Goal: Check status

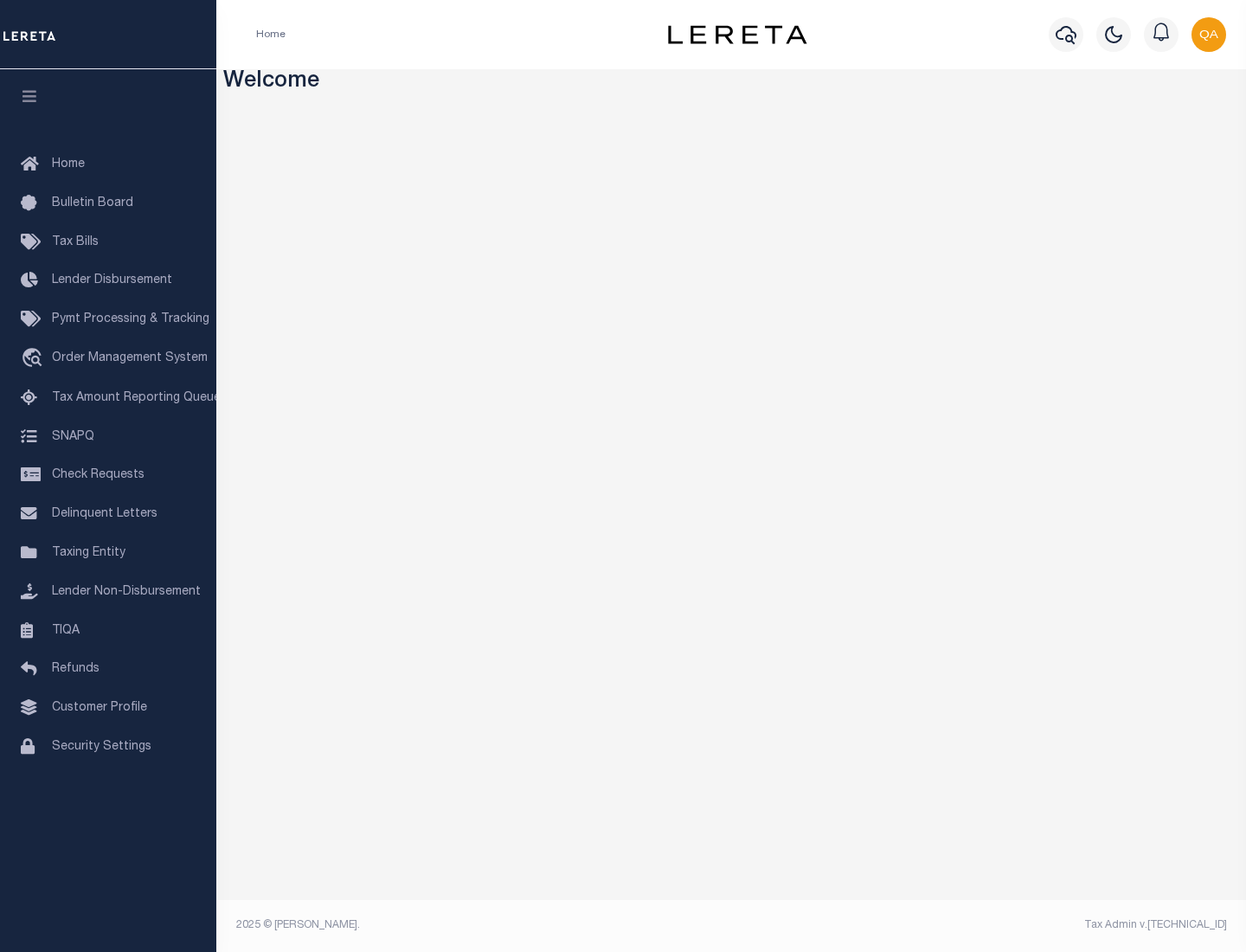
click at [108, 475] on span "Check Requests" at bounding box center [98, 475] width 93 height 12
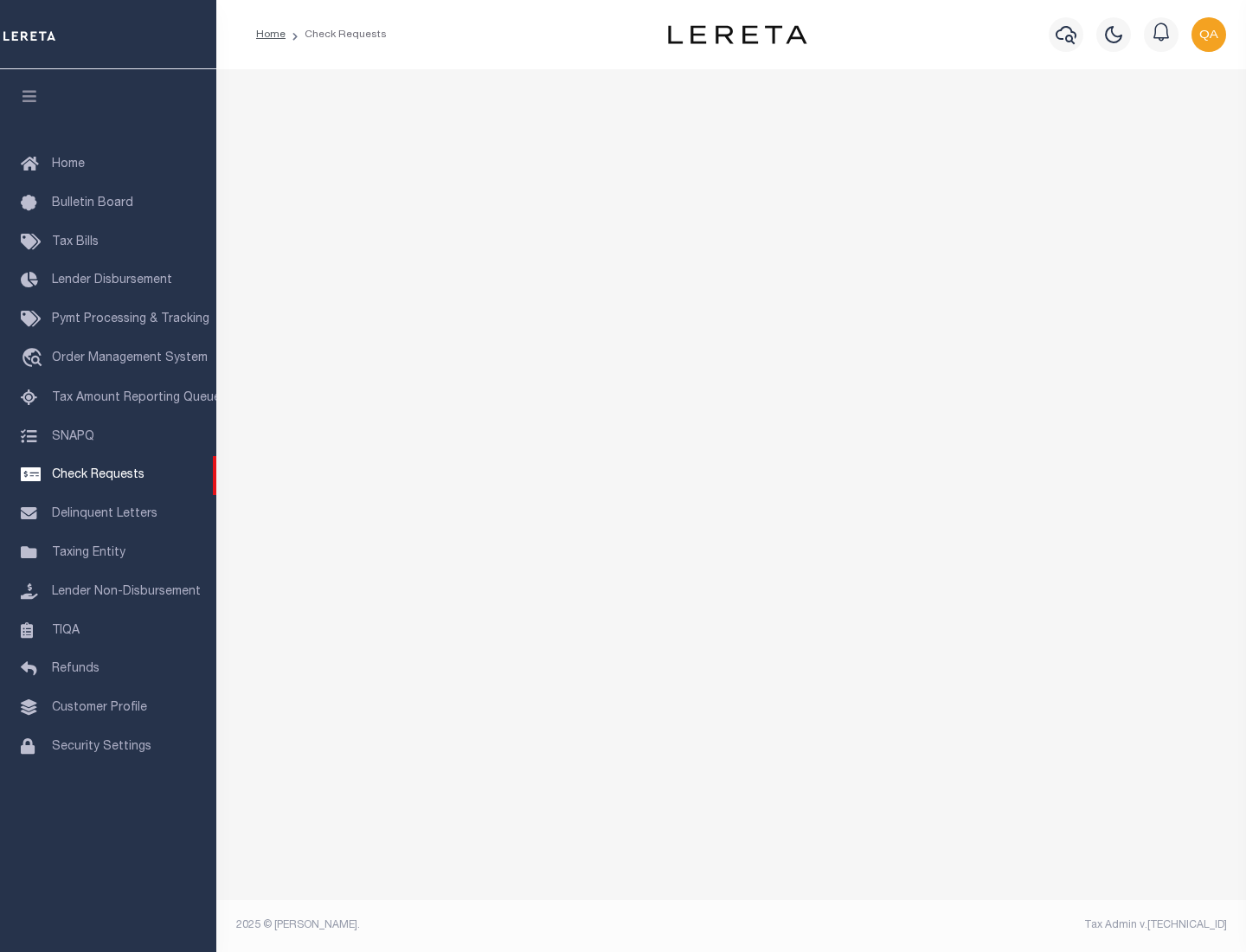
select select "50"
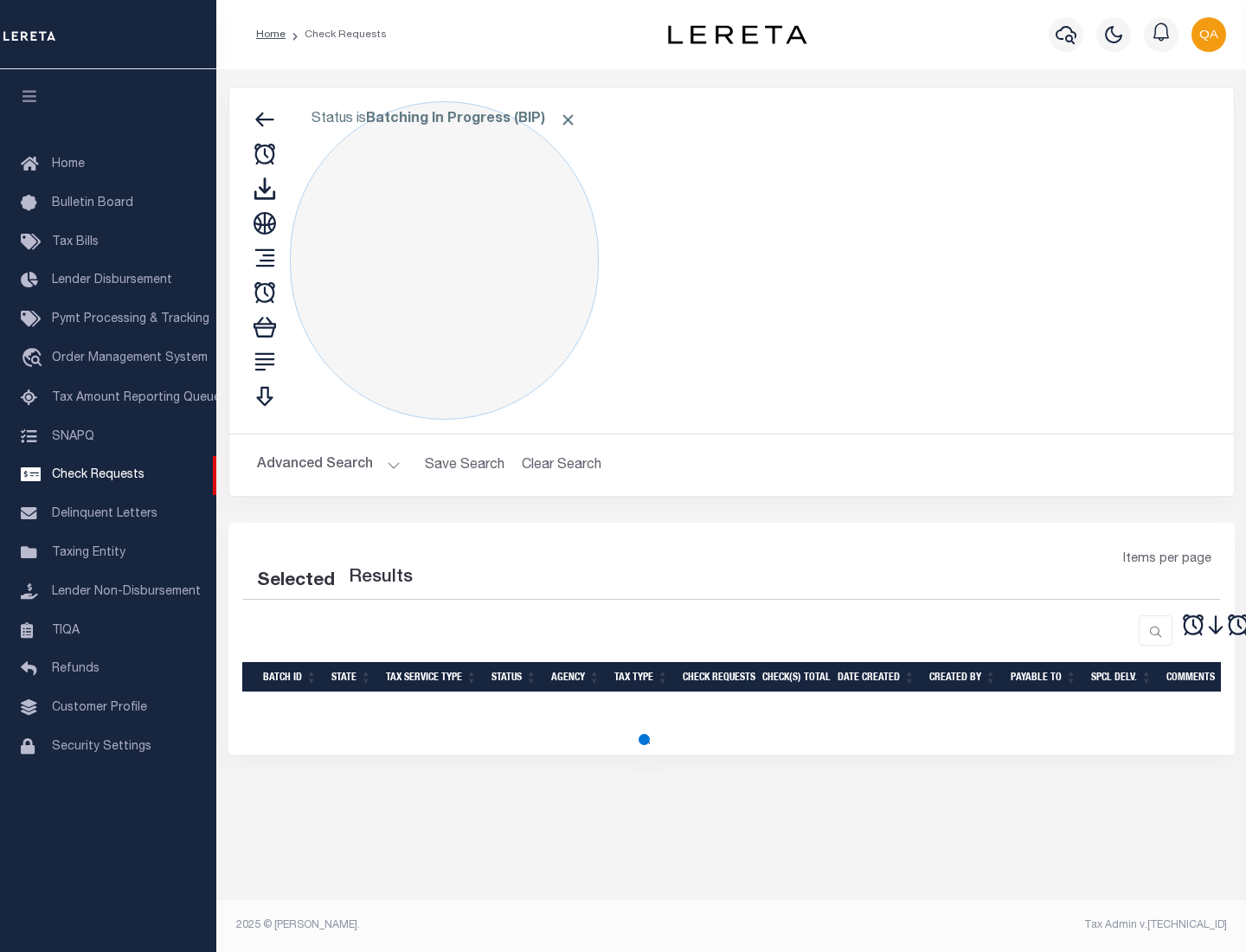
select select "50"
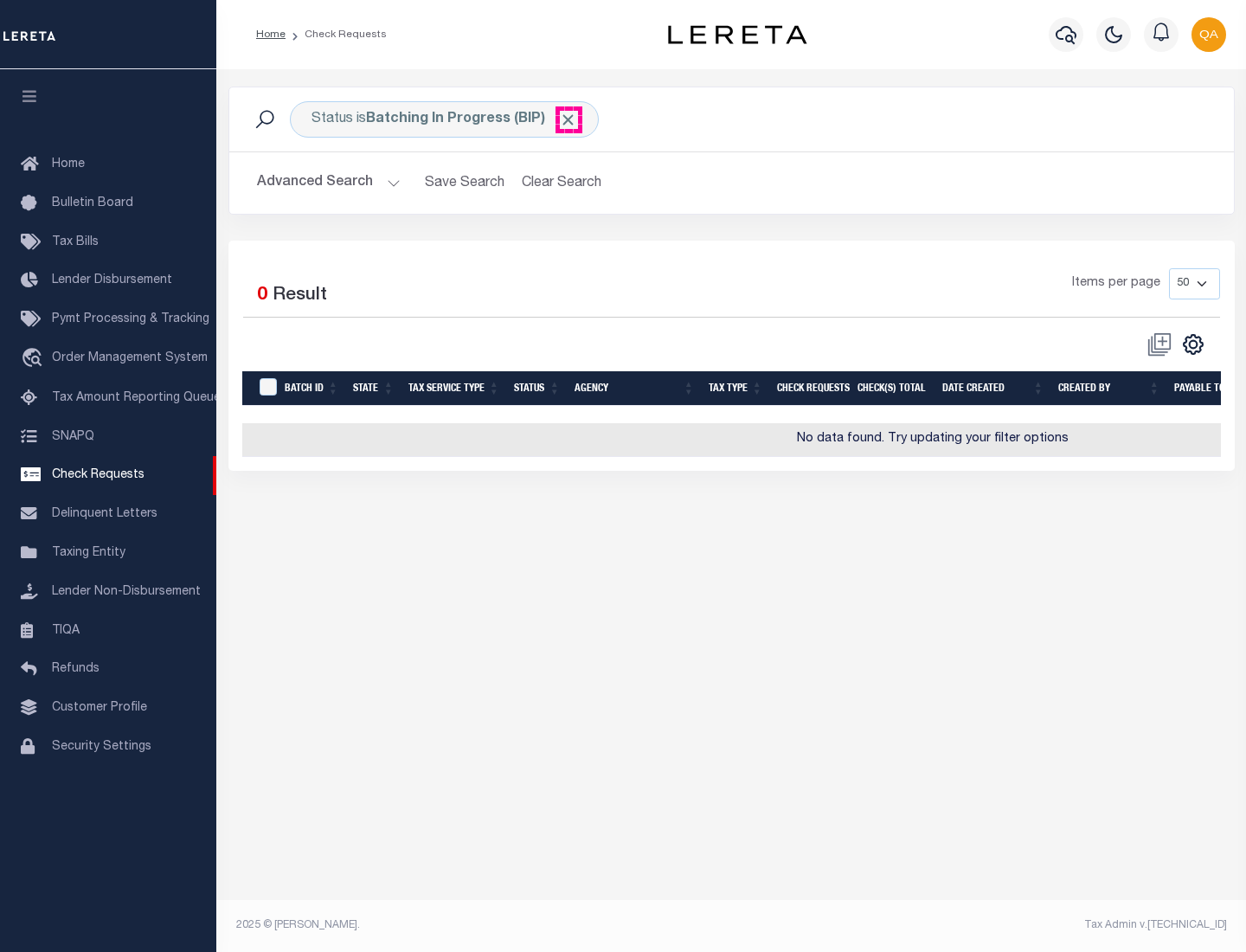
click at [569, 120] on span "Click to Remove" at bounding box center [568, 120] width 18 height 18
